Goal: Task Accomplishment & Management: Manage account settings

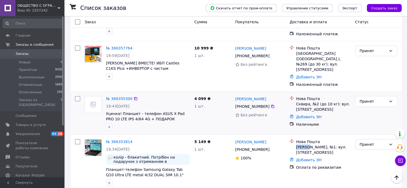
scroll to position [54, 0]
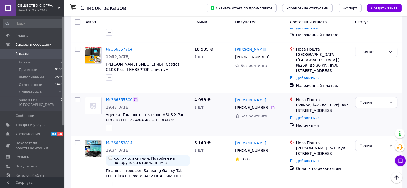
click at [134, 98] on icon at bounding box center [136, 100] width 4 height 4
click at [271, 106] on icon at bounding box center [272, 107] width 3 height 3
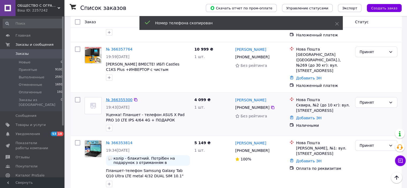
click at [123, 98] on link "№ 366355300" at bounding box center [119, 100] width 27 height 4
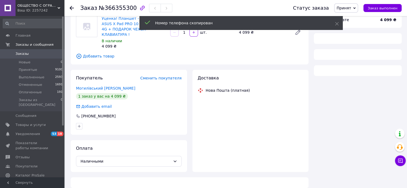
scroll to position [54, 0]
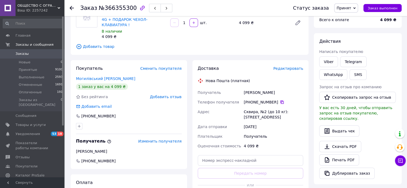
click at [280, 100] on icon at bounding box center [282, 102] width 4 height 4
drag, startPoint x: 243, startPoint y: 85, endPoint x: 270, endPoint y: 88, distance: 27.7
click at [270, 88] on div "[PERSON_NAME]" at bounding box center [274, 93] width 62 height 10
copy div "[PERSON_NAME]"
drag, startPoint x: 244, startPoint y: 107, endPoint x: 257, endPoint y: 108, distance: 12.9
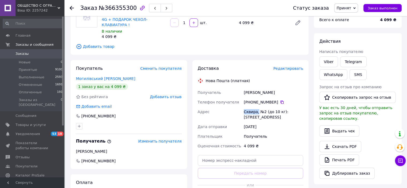
click at [257, 108] on div "Сквира, №2 (до 10 кг): [STREET_ADDRESS]" at bounding box center [274, 114] width 62 height 15
copy div "Сквира,"
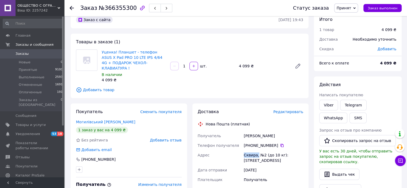
scroll to position [0, 0]
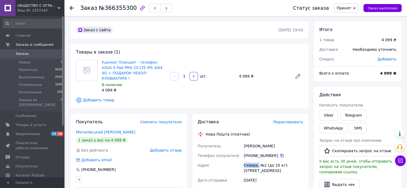
click at [26, 54] on span "Заказы" at bounding box center [22, 53] width 13 height 5
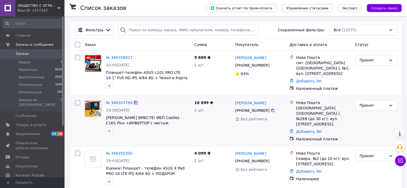
click at [134, 102] on icon at bounding box center [136, 103] width 4 height 4
click at [271, 109] on icon at bounding box center [272, 110] width 3 height 3
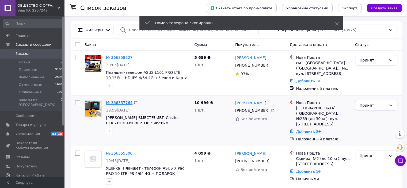
click at [122, 101] on link "№ 366357764" at bounding box center [119, 103] width 27 height 4
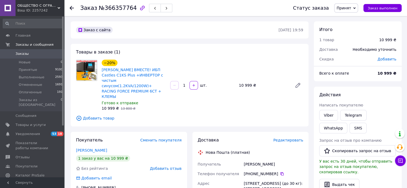
drag, startPoint x: 244, startPoint y: 155, endPoint x: 271, endPoint y: 154, distance: 26.5
click at [271, 160] on div "[PERSON_NAME]" at bounding box center [274, 165] width 62 height 10
copy div "[PERSON_NAME]"
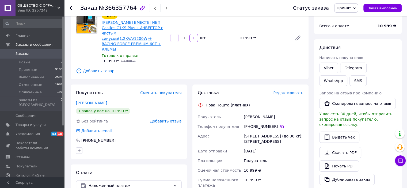
scroll to position [54, 0]
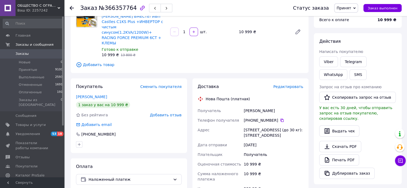
click at [30, 54] on span "Заказы" at bounding box center [33, 53] width 34 height 5
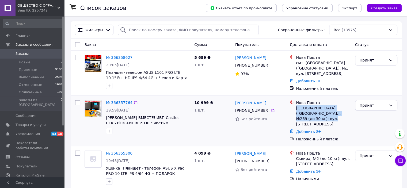
drag, startPoint x: 296, startPoint y: 106, endPoint x: 348, endPoint y: 113, distance: 52.7
click at [348, 113] on div "[GEOGRAPHIC_DATA] ([GEOGRAPHIC_DATA].), №269 (до 30 кг): вул. [STREET_ADDRESS]" at bounding box center [323, 115] width 55 height 21
copy div "[GEOGRAPHIC_DATA] ([GEOGRAPHIC_DATA].), №269 (до 30 кг): вул. [STREET_ADDRESS]"
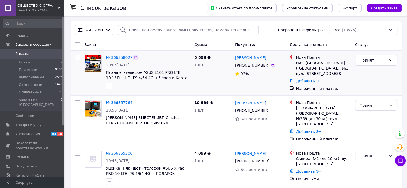
click at [134, 57] on icon at bounding box center [135, 57] width 3 height 3
click at [271, 65] on icon at bounding box center [272, 65] width 3 height 3
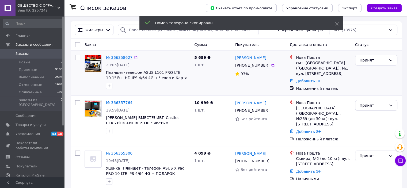
click at [117, 58] on link "№ 366358627" at bounding box center [119, 57] width 27 height 4
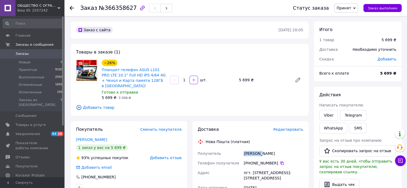
drag, startPoint x: 244, startPoint y: 149, endPoint x: 263, endPoint y: 146, distance: 18.9
click at [263, 149] on div "[PERSON_NAME]" at bounding box center [274, 154] width 62 height 10
copy div "[PERSON_NAME]"
click at [16, 52] on span "Заказы" at bounding box center [22, 53] width 13 height 5
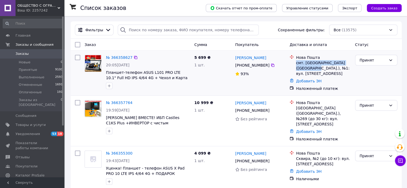
drag, startPoint x: 297, startPoint y: 64, endPoint x: 304, endPoint y: 69, distance: 8.8
click at [304, 69] on div "смт. [GEOGRAPHIC_DATA] ([GEOGRAPHIC_DATA].), №1: вул. [STREET_ADDRESS]" at bounding box center [323, 68] width 55 height 16
copy div "смт. [GEOGRAPHIC_DATA] ([GEOGRAPHIC_DATA].)"
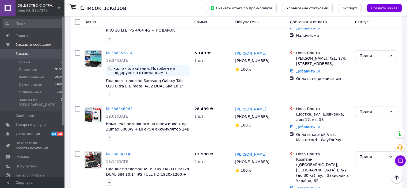
scroll to position [134, 0]
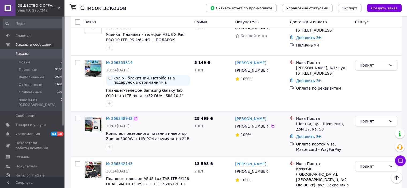
click at [134, 117] on icon at bounding box center [135, 118] width 3 height 3
click at [271, 125] on icon at bounding box center [272, 126] width 3 height 3
click at [134, 61] on icon at bounding box center [135, 62] width 3 height 3
click at [271, 69] on icon at bounding box center [272, 70] width 3 height 3
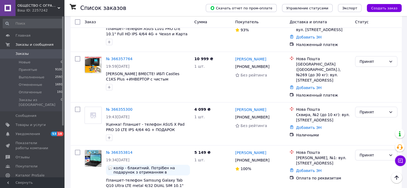
scroll to position [27, 0]
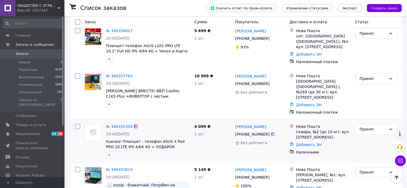
click at [134, 124] on icon at bounding box center [136, 126] width 4 height 4
click at [271, 133] on icon at bounding box center [272, 134] width 3 height 3
drag, startPoint x: 132, startPoint y: 74, endPoint x: 133, endPoint y: 69, distance: 5.2
click at [134, 74] on icon at bounding box center [135, 75] width 3 height 3
click at [271, 82] on icon at bounding box center [272, 83] width 3 height 3
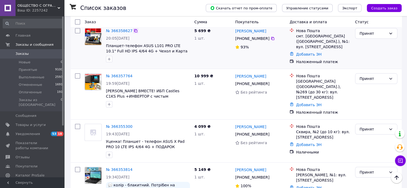
click at [134, 30] on icon at bounding box center [136, 31] width 4 height 4
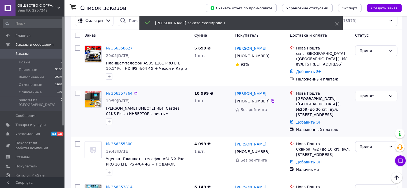
scroll to position [0, 0]
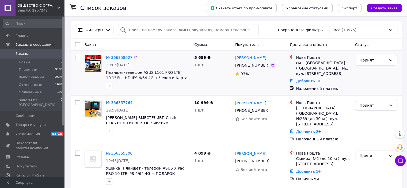
click at [271, 65] on icon at bounding box center [272, 65] width 3 height 3
